Goal: Task Accomplishment & Management: Manage account settings

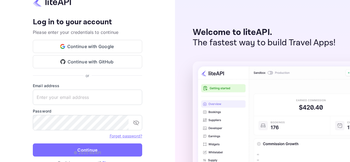
click at [159, 133] on div "Your account has been created successfully, a confirmation link has been sent t…" at bounding box center [87, 81] width 175 height 162
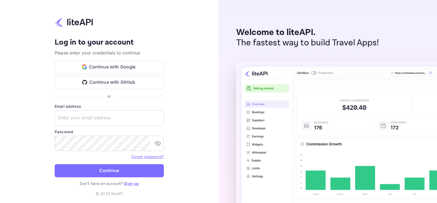
click at [131, 162] on link "Sign up" at bounding box center [131, 183] width 15 height 5
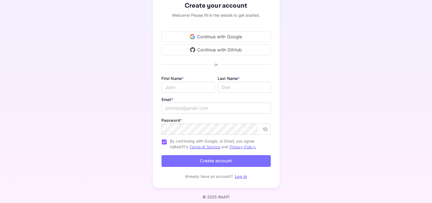
scroll to position [41, 0]
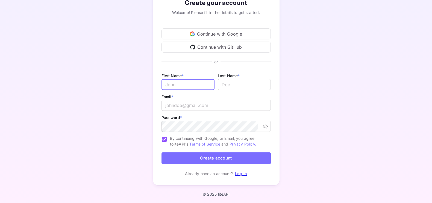
click at [189, 81] on input "Email *" at bounding box center [187, 84] width 53 height 11
type input "F"
click at [225, 31] on div "Continue with Google" at bounding box center [215, 33] width 109 height 11
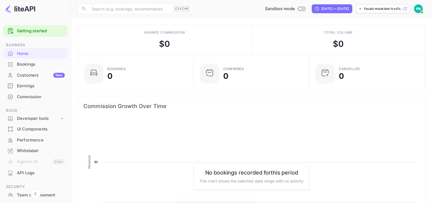
scroll to position [83, 107]
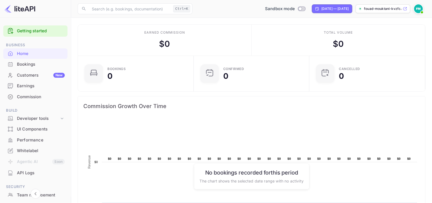
click at [349, 7] on img at bounding box center [418, 8] width 9 height 9
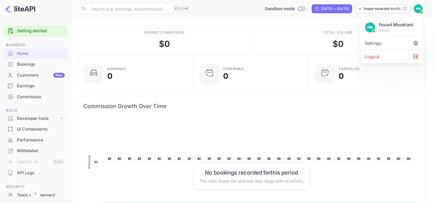
click at [294, 32] on div at bounding box center [218, 101] width 437 height 203
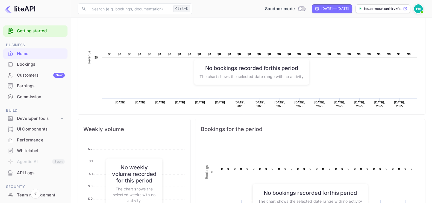
scroll to position [0, 0]
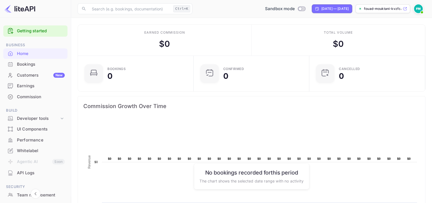
click at [349, 10] on img at bounding box center [418, 8] width 9 height 9
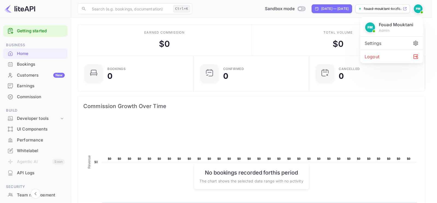
click at [298, 33] on div at bounding box center [218, 101] width 437 height 203
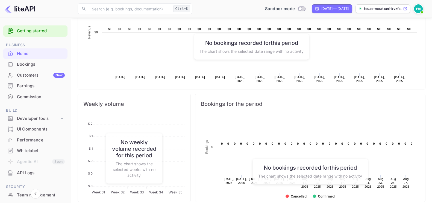
scroll to position [44, 0]
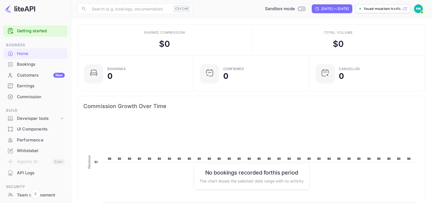
click at [244, 26] on div "Earned commission $ 0" at bounding box center [165, 40] width 174 height 31
